Goal: Check status

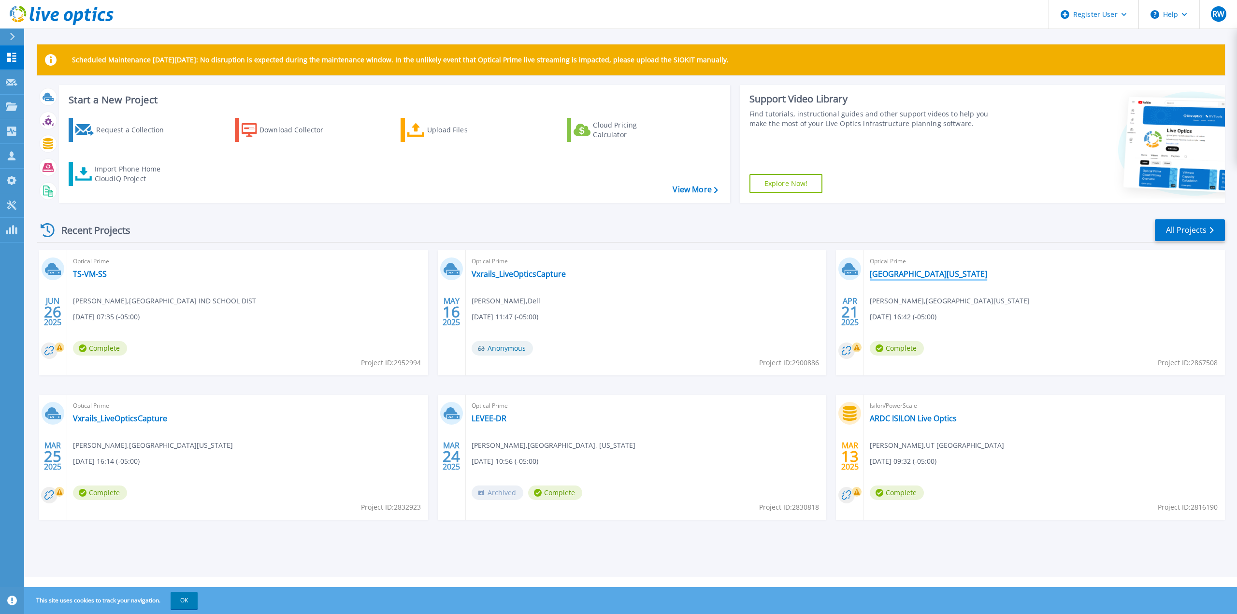
click at [909, 275] on link "[GEOGRAPHIC_DATA][US_STATE]" at bounding box center [928, 274] width 117 height 10
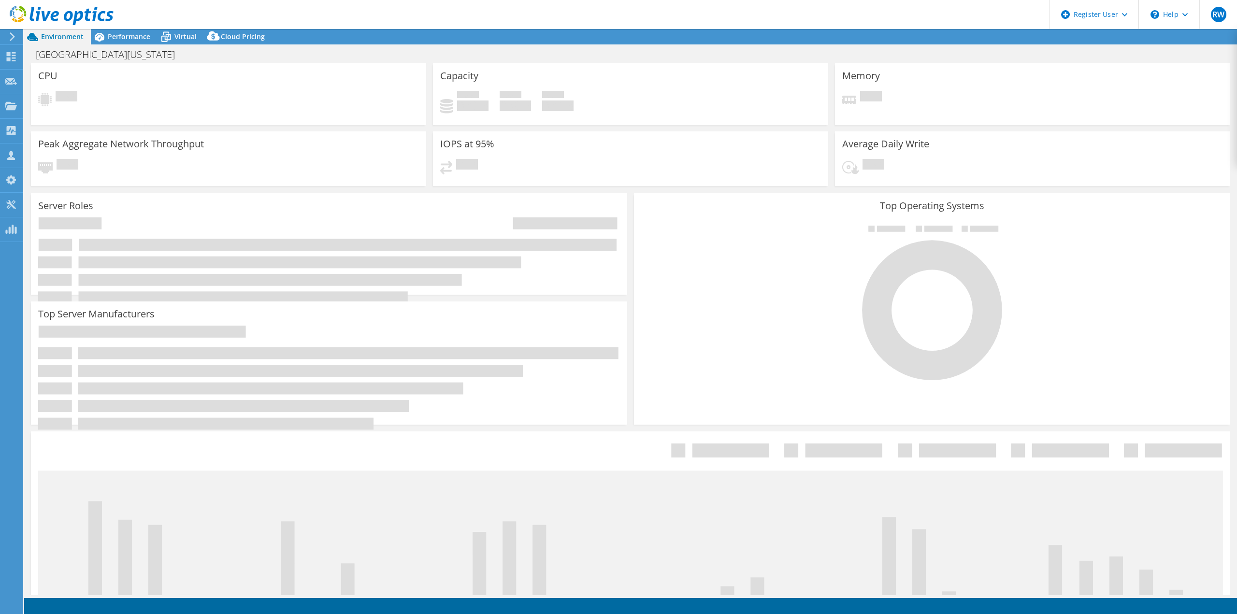
select select "USD"
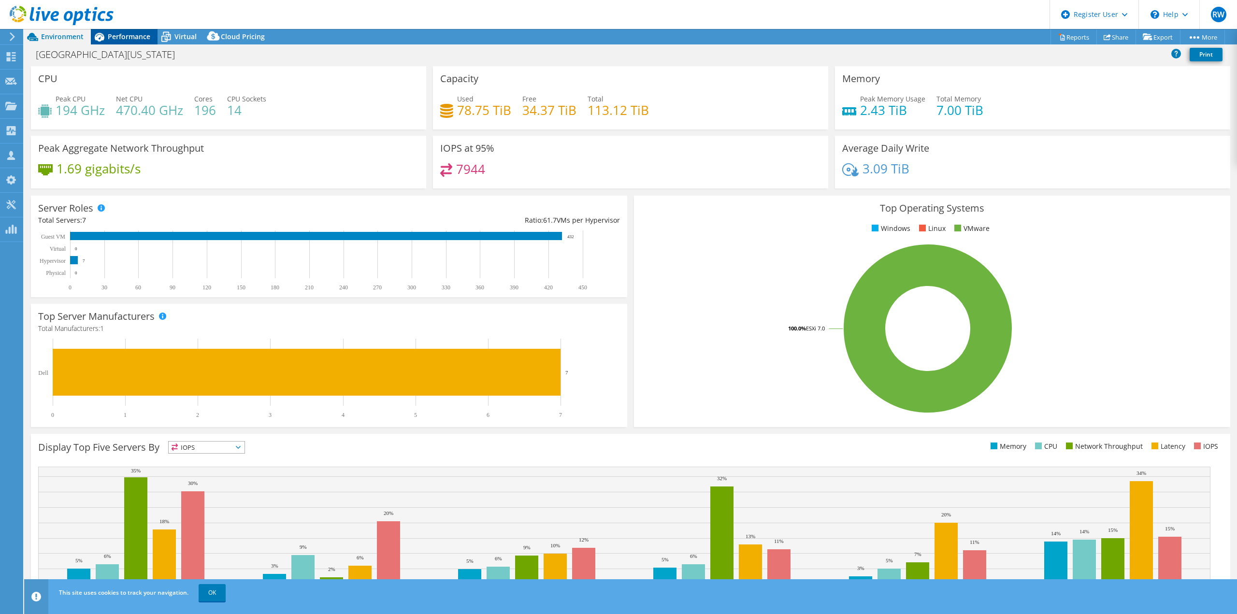
click at [123, 36] on span "Performance" at bounding box center [129, 36] width 43 height 9
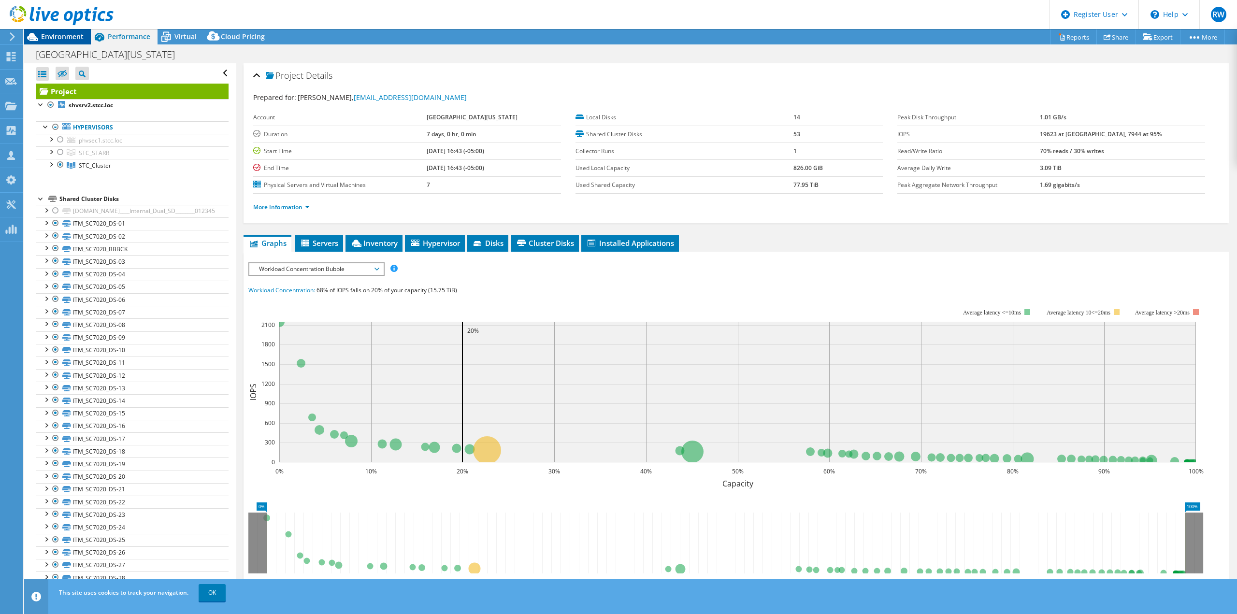
click at [64, 38] on span "Environment" at bounding box center [62, 36] width 43 height 9
